Goal: Find contact information: Find contact information

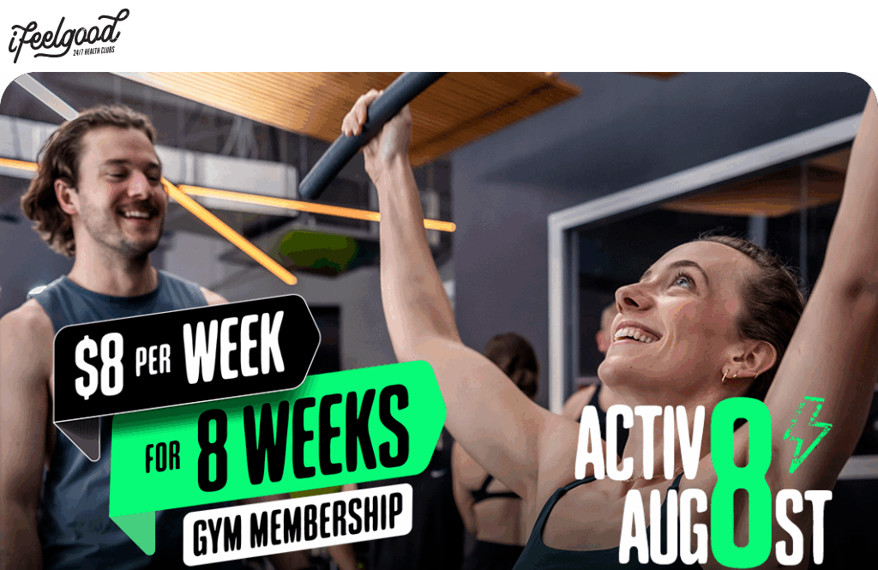
click at [46, 34] on img at bounding box center [69, 36] width 121 height 55
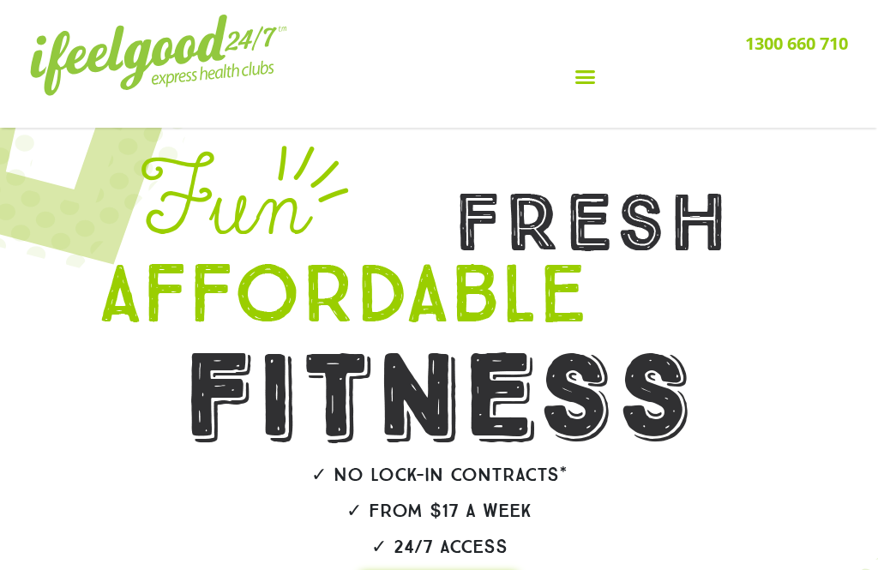
click at [587, 81] on icon "Menu Toggle" at bounding box center [584, 76] width 21 height 21
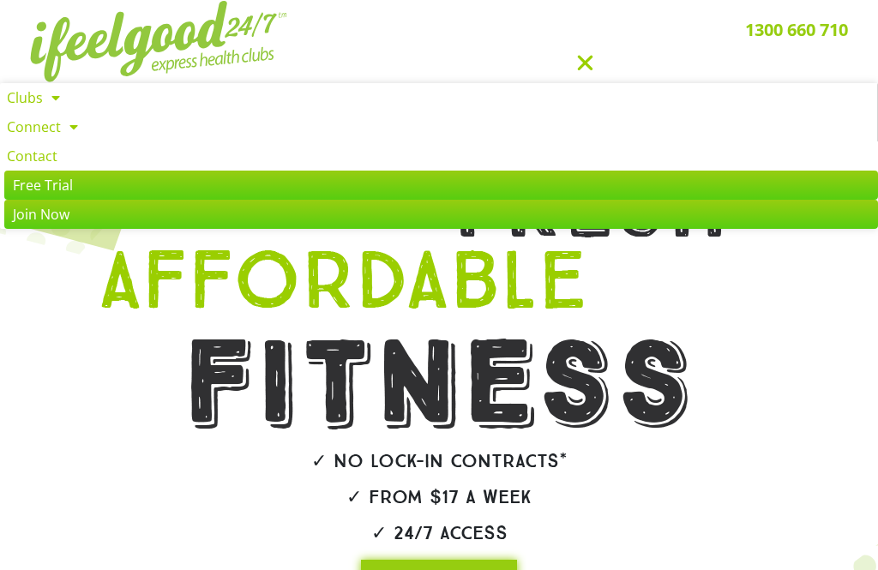
scroll to position [8, 0]
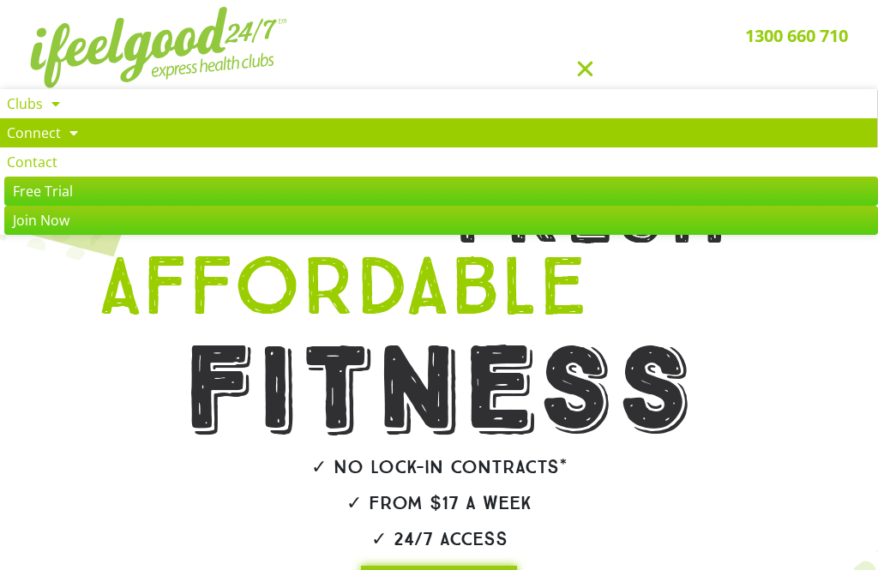
click at [65, 132] on span at bounding box center [69, 132] width 17 height 31
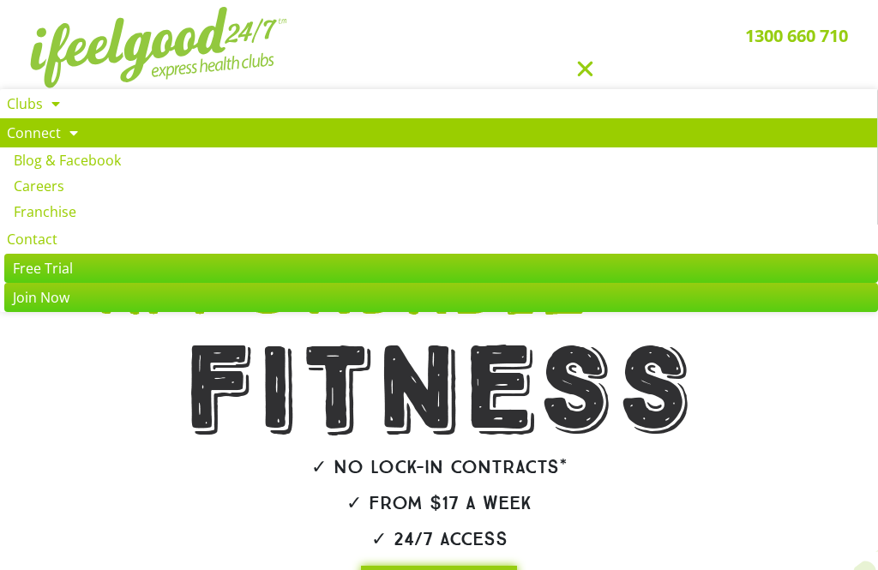
click at [73, 138] on span at bounding box center [69, 132] width 17 height 31
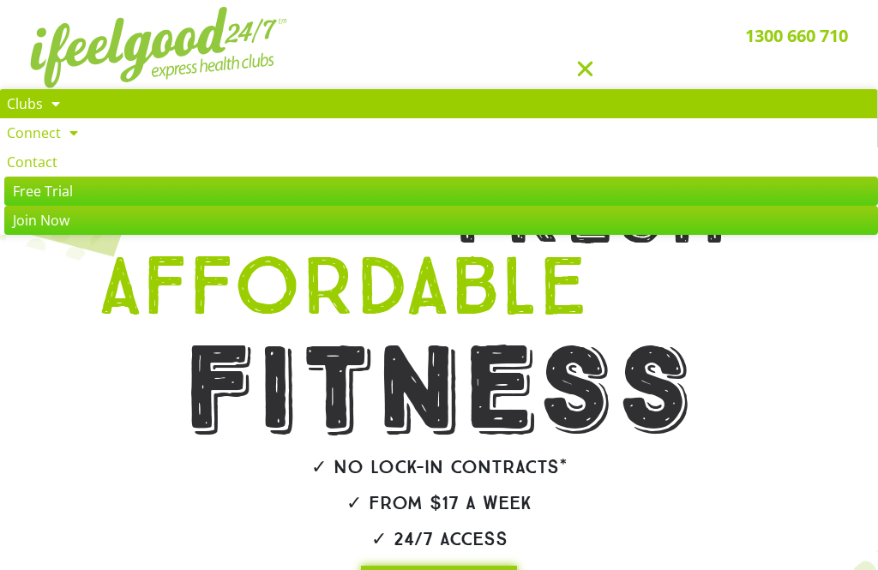
click at [55, 105] on span at bounding box center [51, 103] width 17 height 31
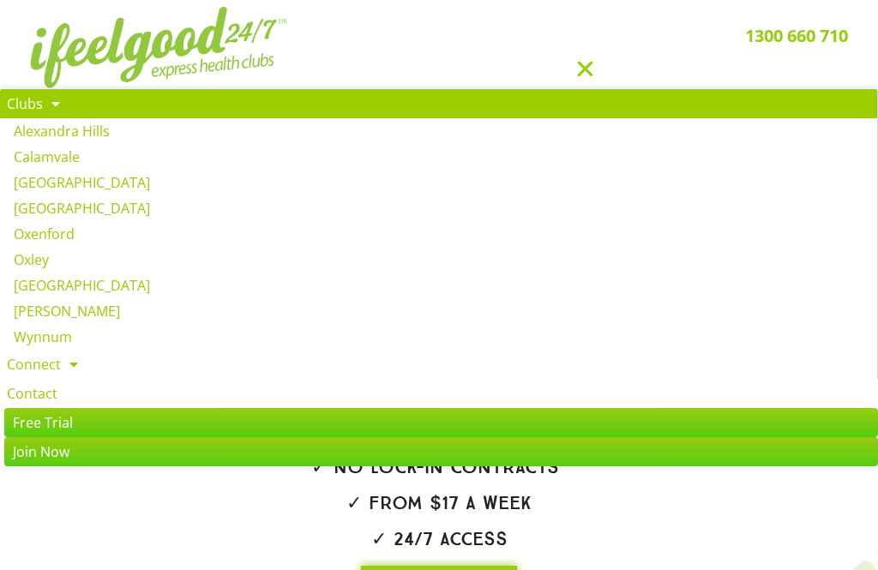
click at [54, 106] on span at bounding box center [51, 103] width 17 height 31
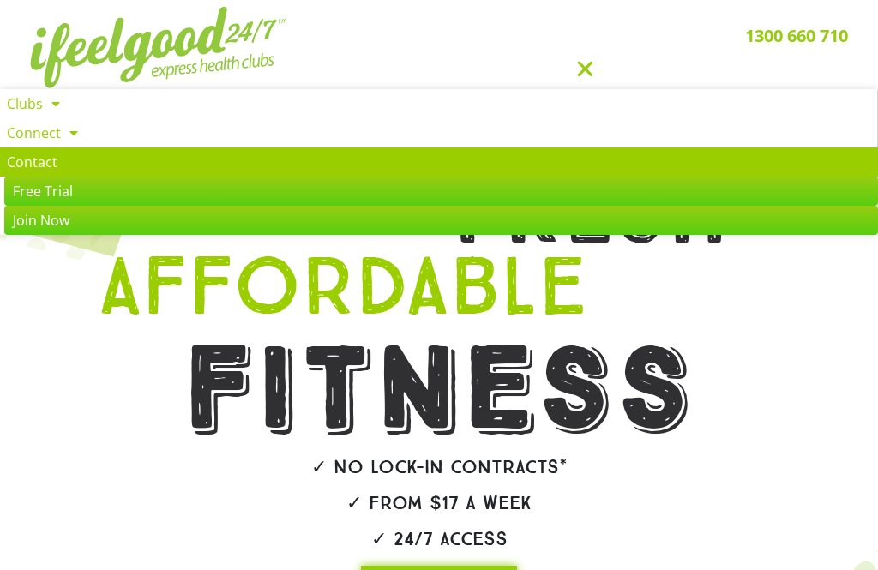
click at [57, 159] on link "Contact" at bounding box center [439, 161] width 878 height 29
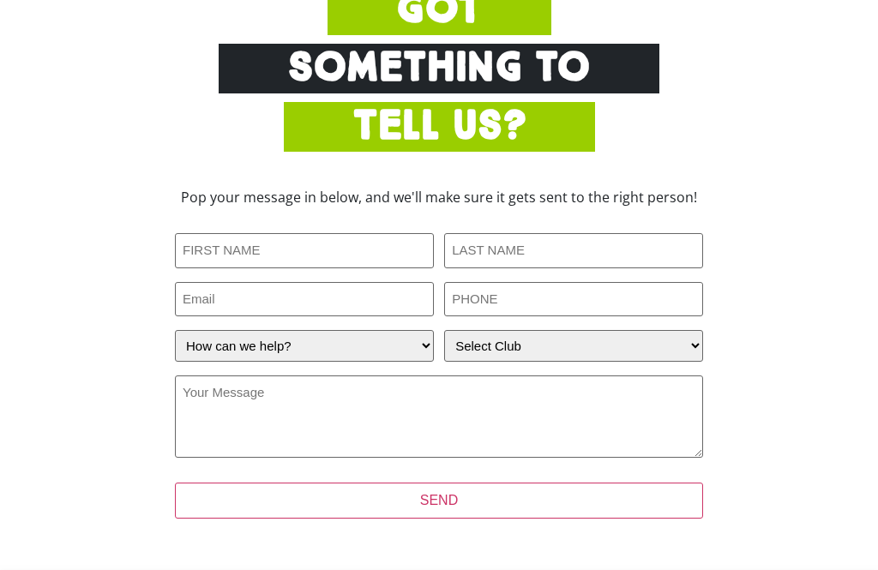
scroll to position [415, 0]
